Goal: Navigation & Orientation: Find specific page/section

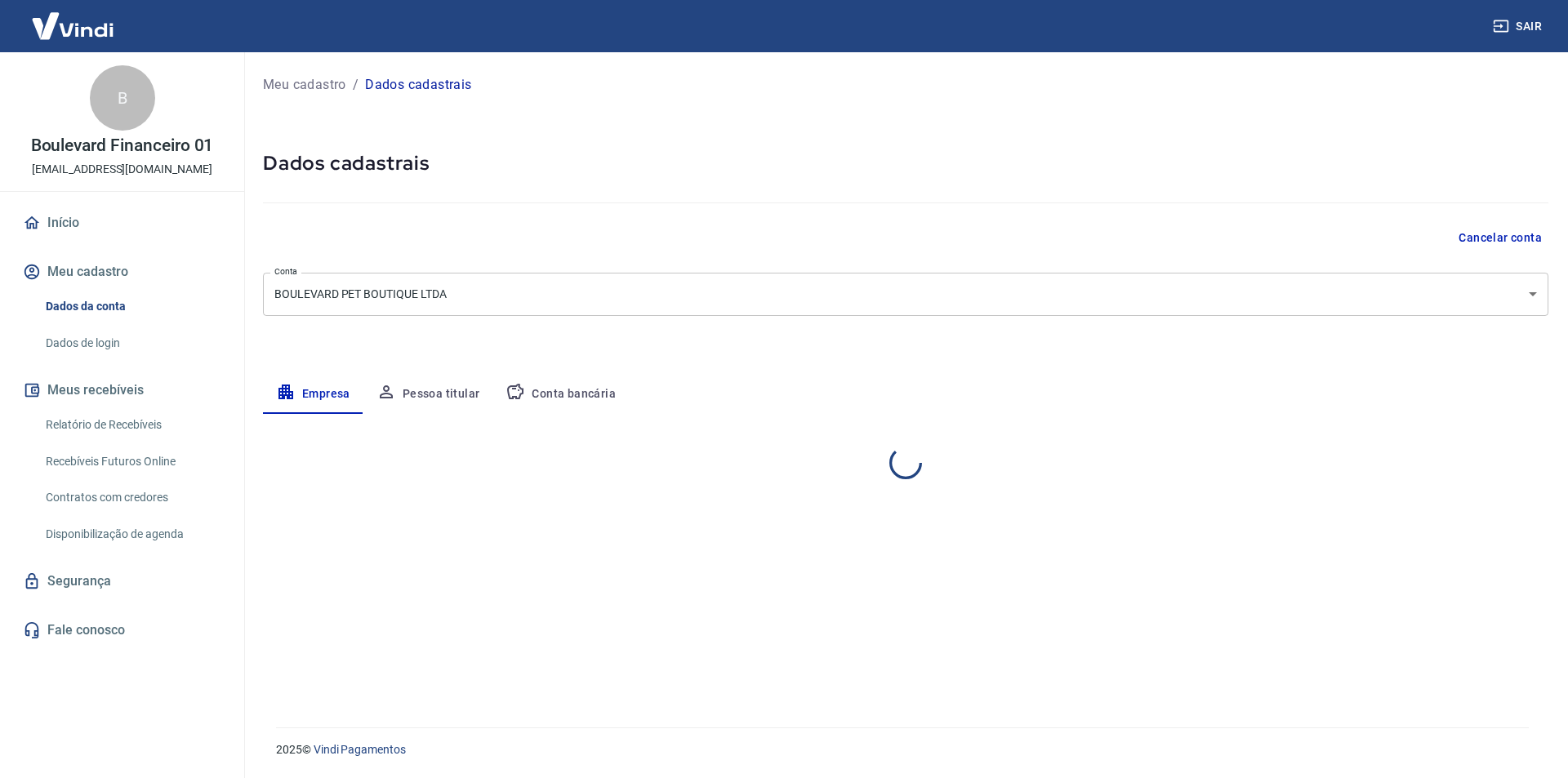
select select "MA"
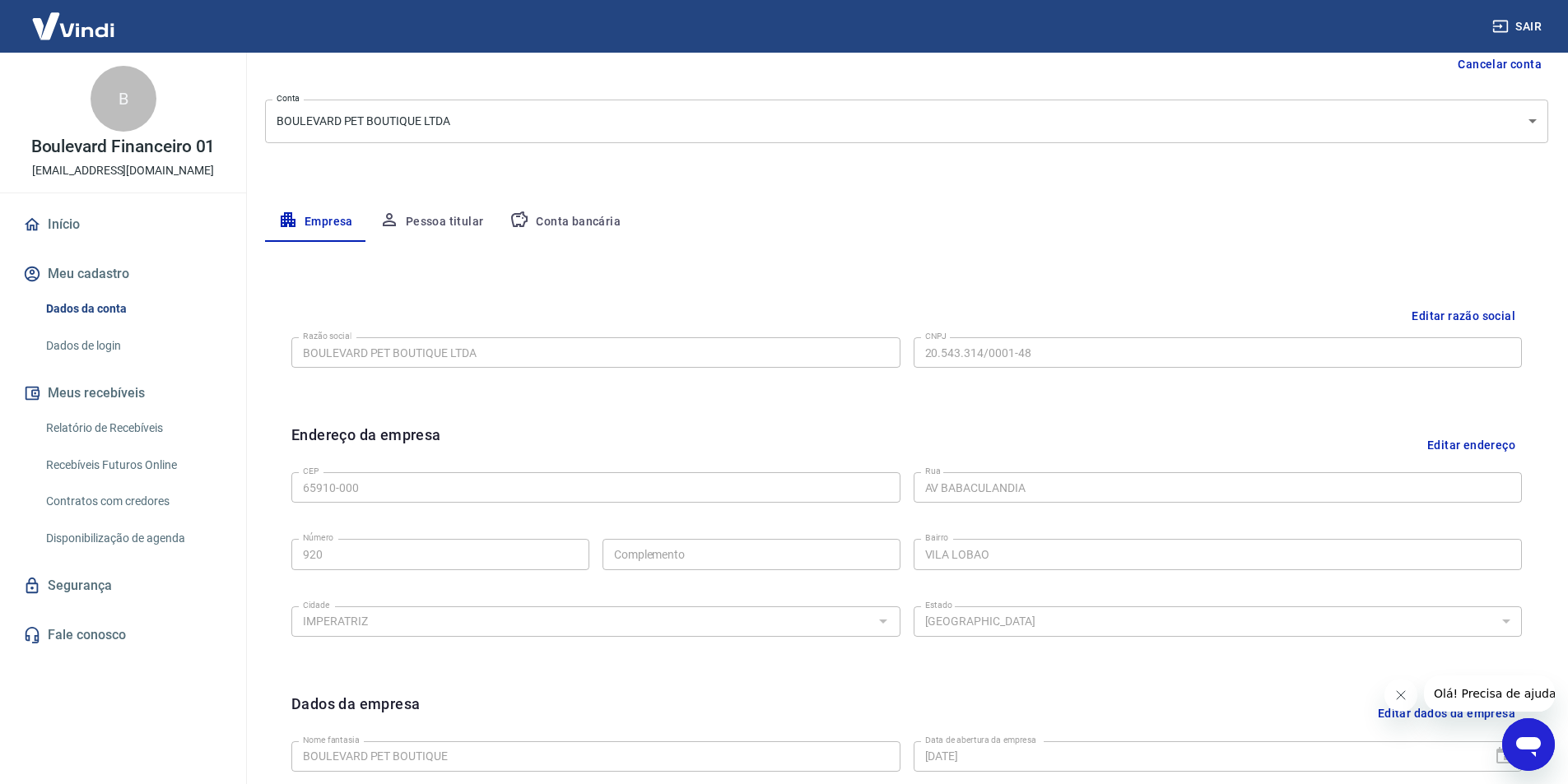
scroll to position [247, 0]
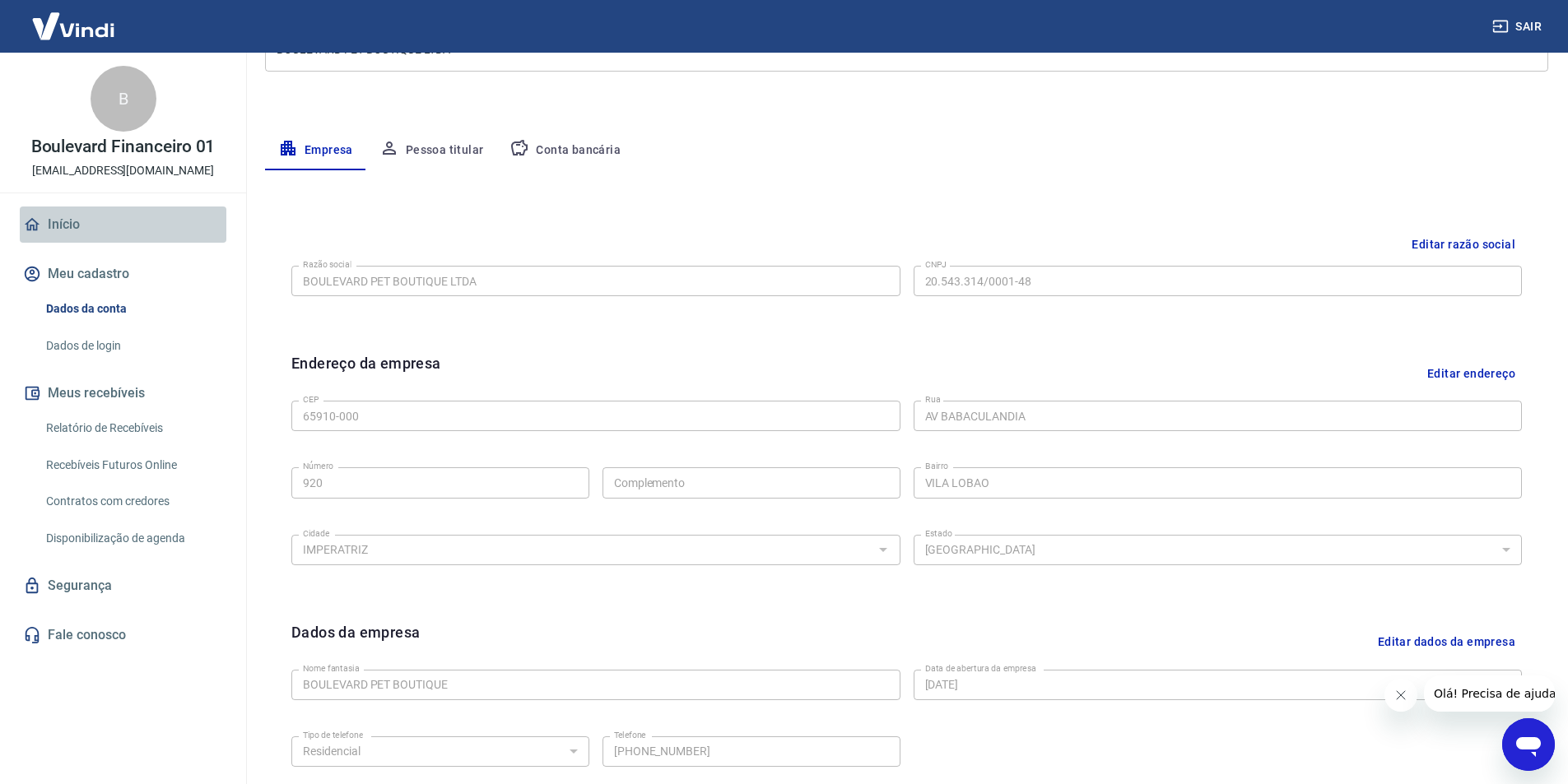
click at [97, 220] on link "Início" at bounding box center [123, 225] width 207 height 36
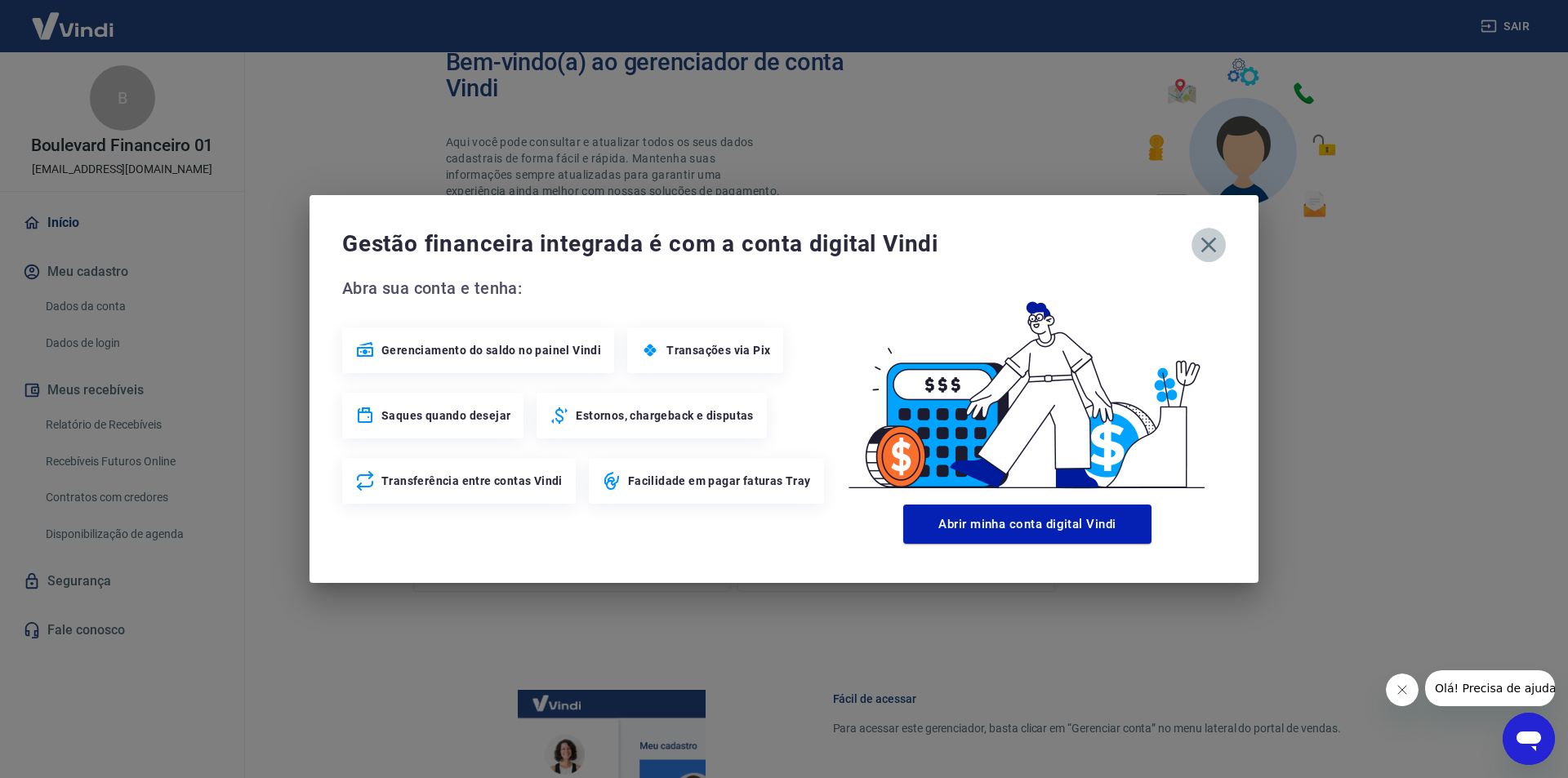
click at [1210, 253] on icon "button" at bounding box center [1209, 245] width 26 height 26
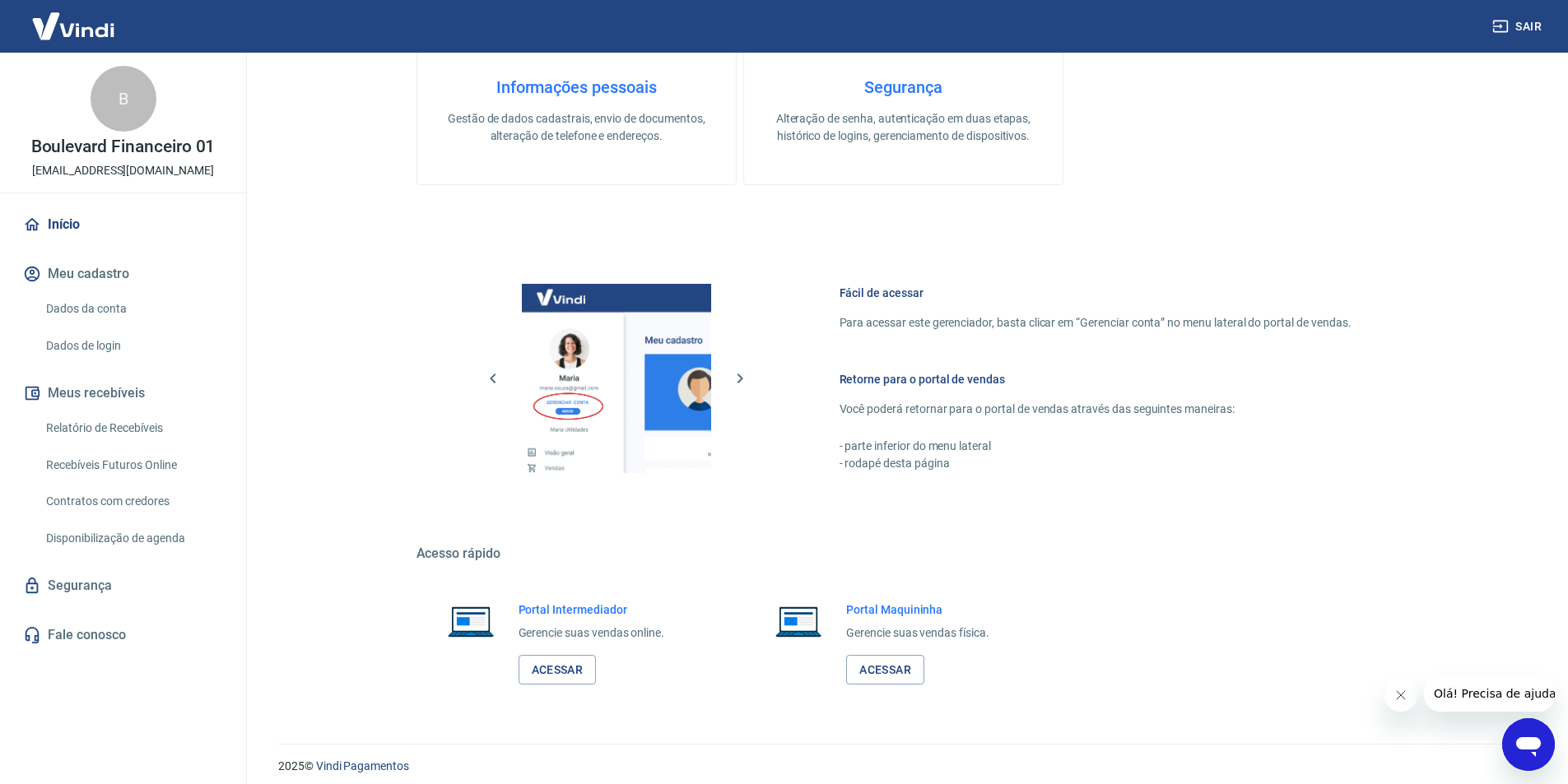
scroll to position [669, 0]
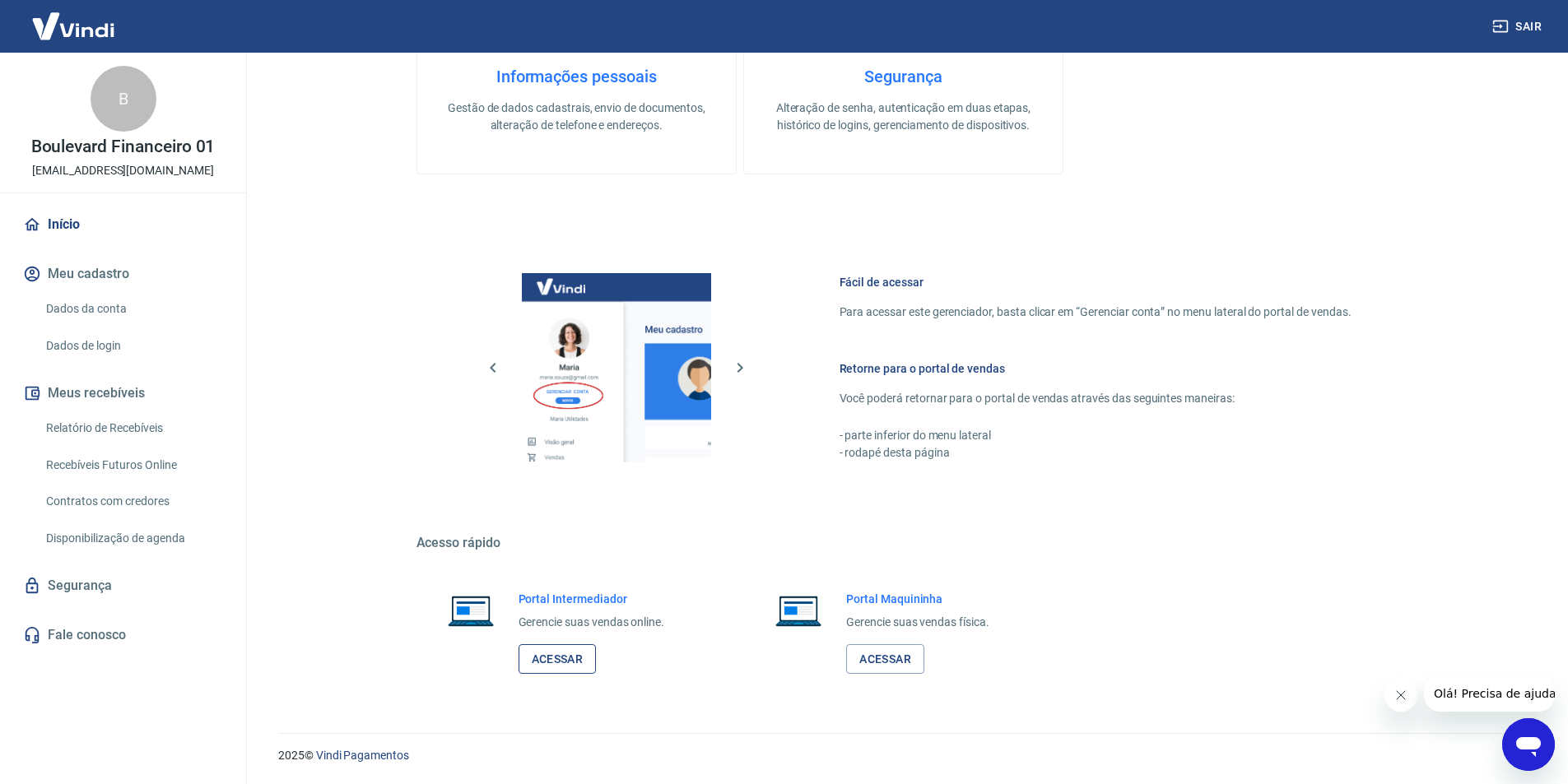
click at [566, 664] on link "Acessar" at bounding box center [557, 659] width 78 height 30
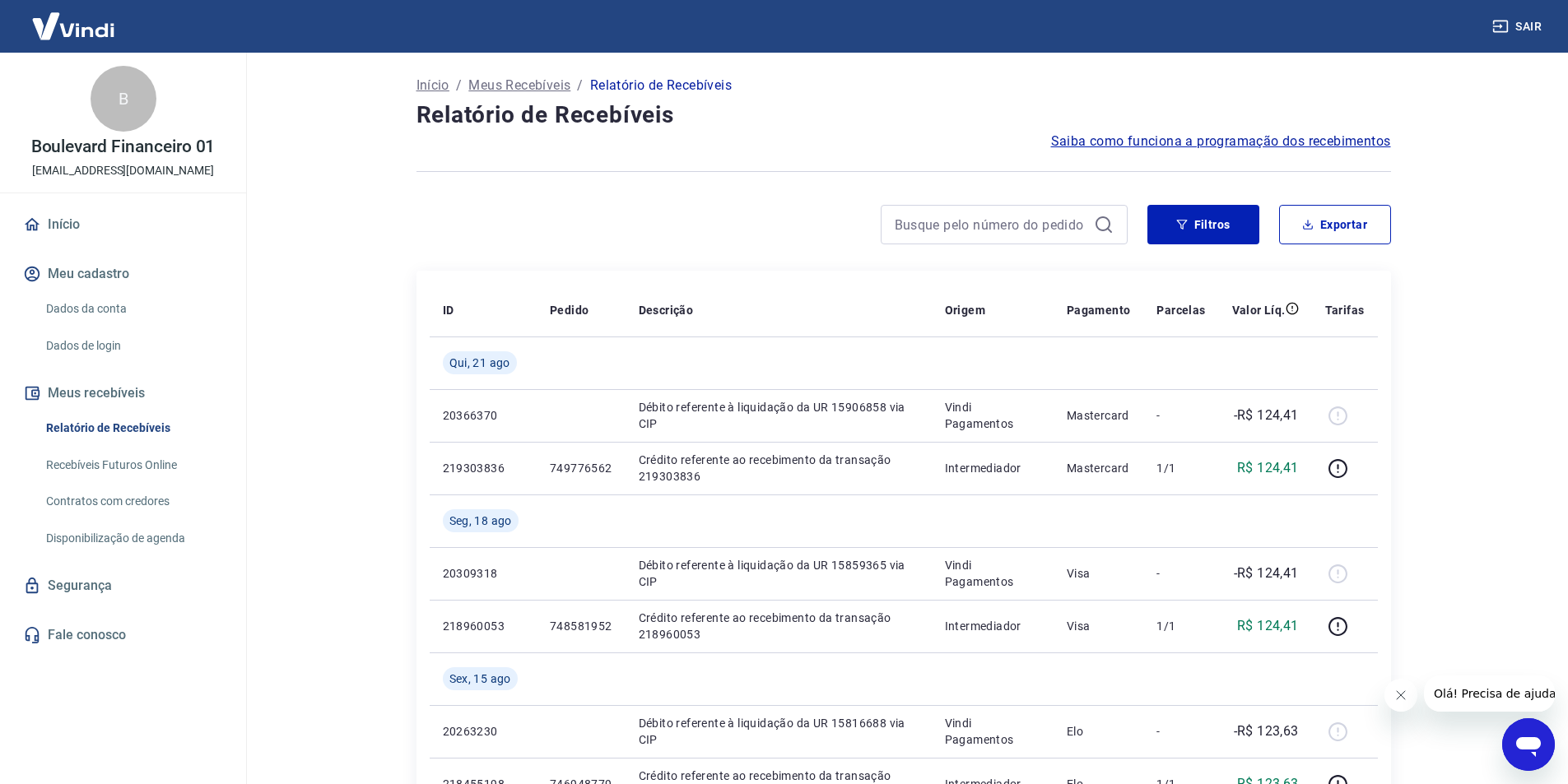
click at [72, 210] on link "Início" at bounding box center [123, 225] width 207 height 36
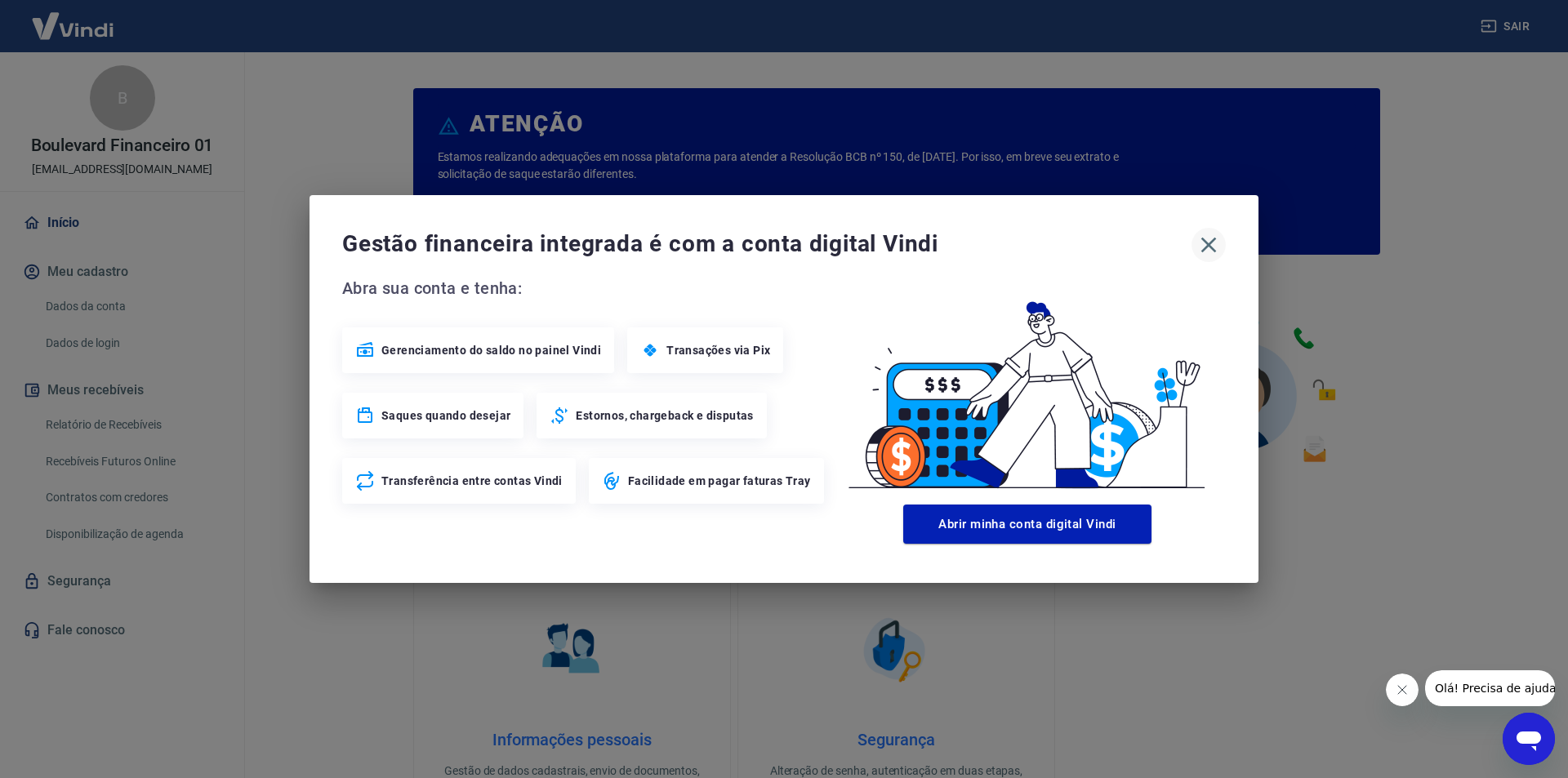
click at [1214, 250] on icon "button" at bounding box center [1209, 246] width 16 height 16
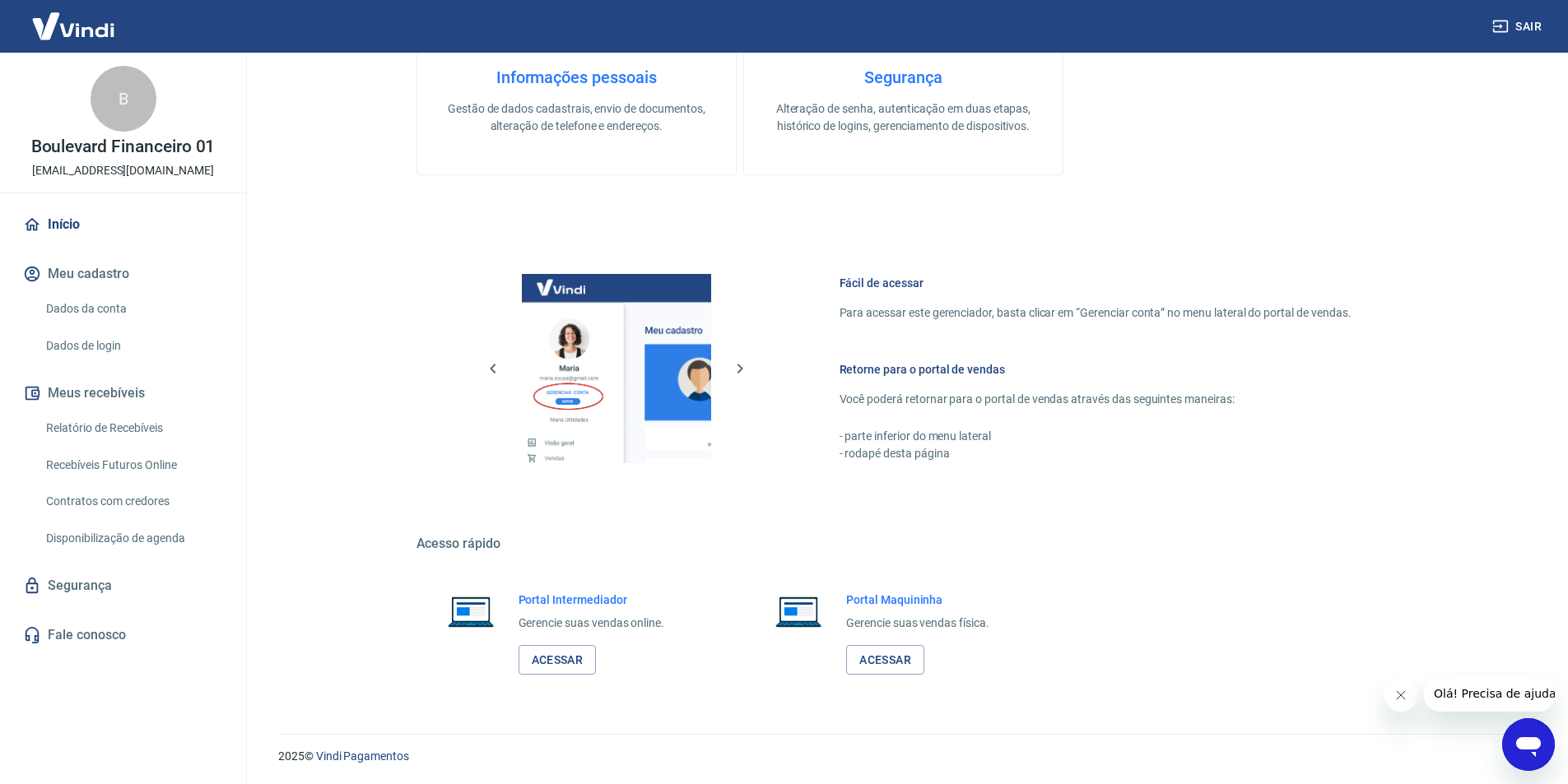
scroll to position [669, 0]
click at [583, 653] on link "Acessar" at bounding box center [557, 659] width 78 height 30
